Goal: Find specific page/section: Find specific page/section

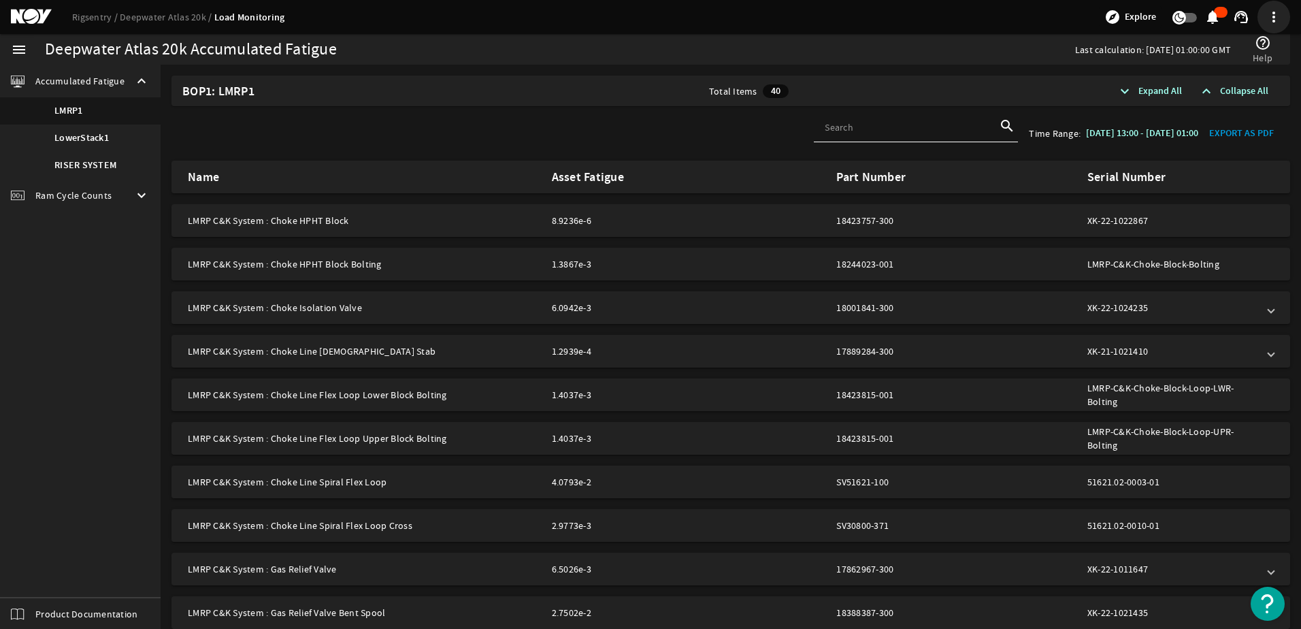
click at [1273, 18] on span at bounding box center [1273, 17] width 24 height 24
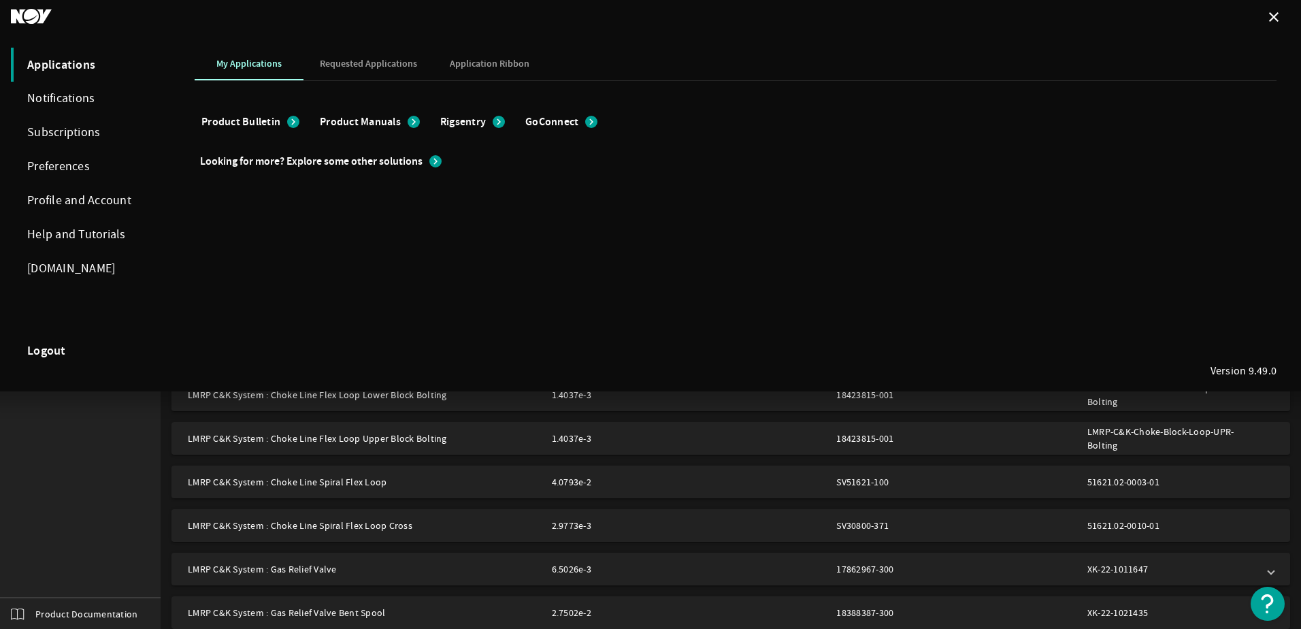
click at [1273, 18] on mat-icon "close" at bounding box center [1274, 17] width 16 height 16
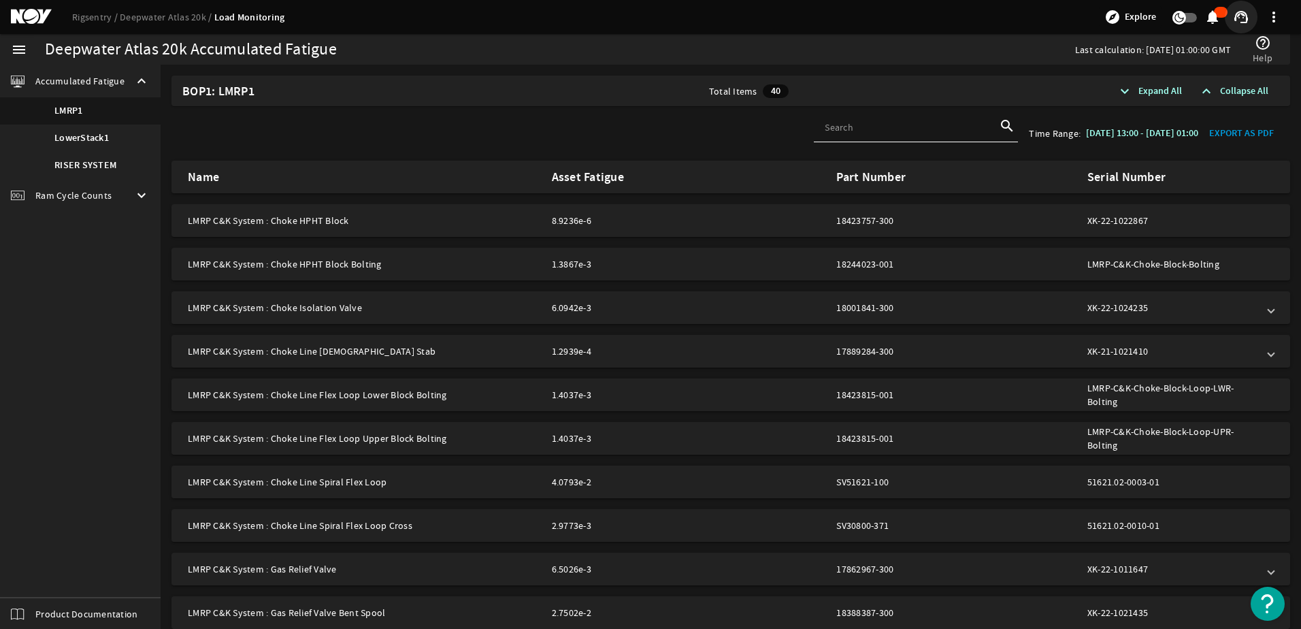
click at [1240, 15] on mat-icon "support_agent" at bounding box center [1241, 17] width 16 height 16
click at [1240, 15] on div at bounding box center [650, 314] width 1301 height 629
click at [159, 16] on link "Deepwater Atlas 20k" at bounding box center [167, 17] width 95 height 12
